Goal: Go to known website: Access a specific website the user already knows

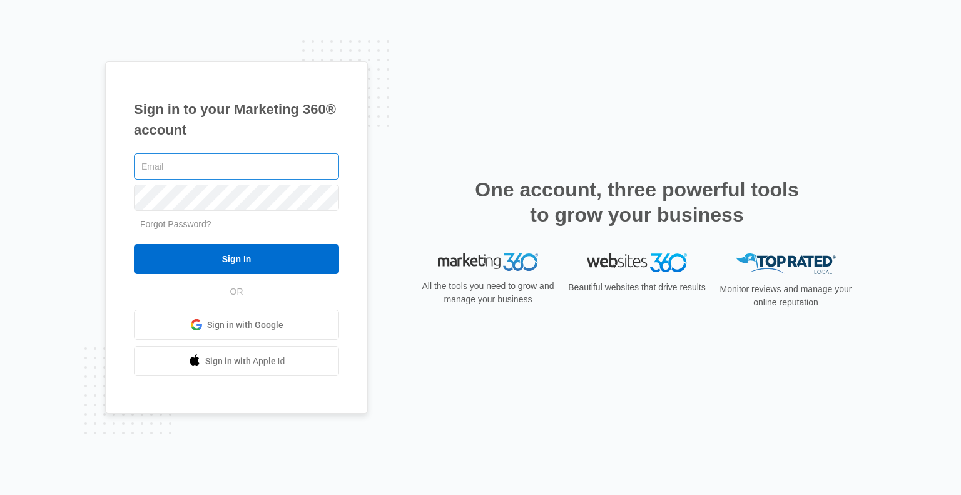
click at [175, 158] on input "text" at bounding box center [236, 166] width 205 height 26
type input "[EMAIL_ADDRESS][DOMAIN_NAME]"
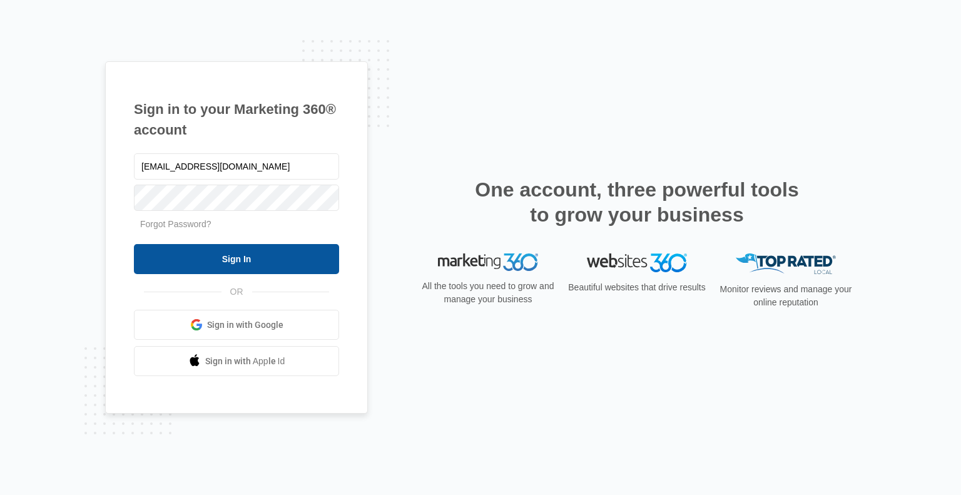
click at [247, 250] on input "Sign In" at bounding box center [236, 259] width 205 height 30
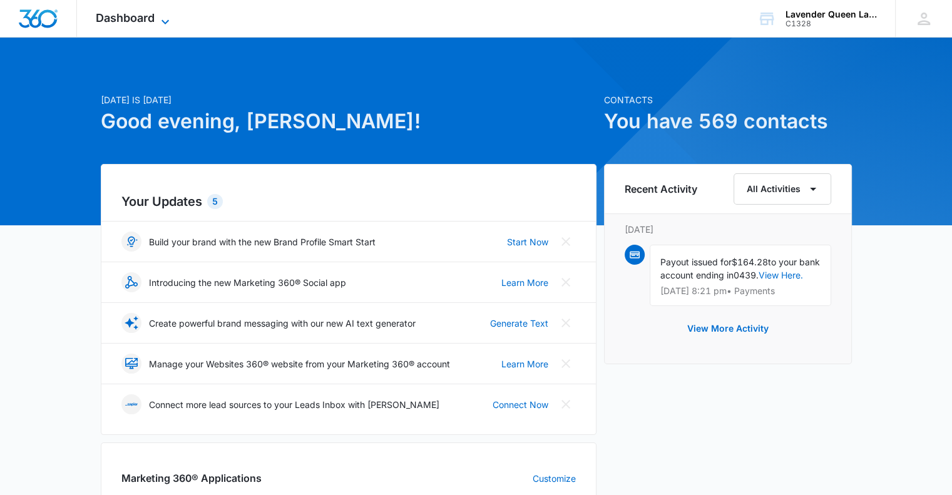
click at [166, 23] on icon at bounding box center [165, 21] width 15 height 15
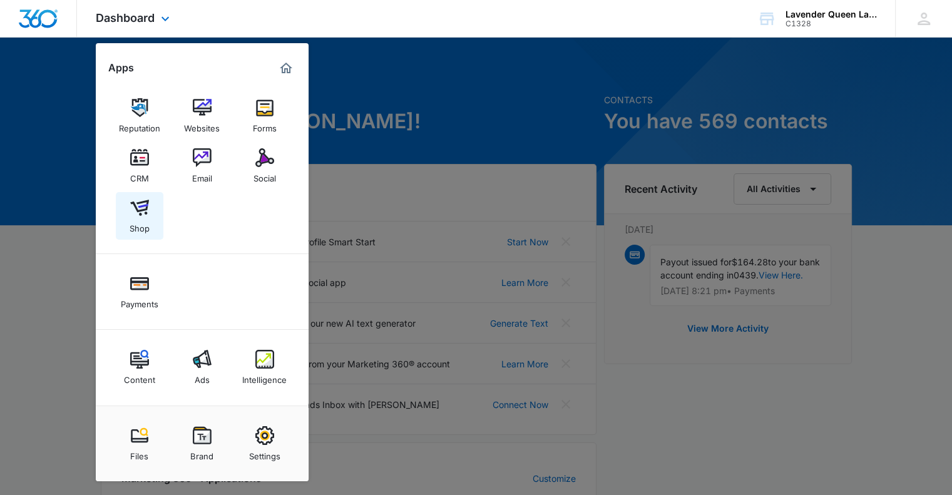
click at [145, 216] on img at bounding box center [139, 207] width 19 height 19
